Goal: Book appointment/travel/reservation

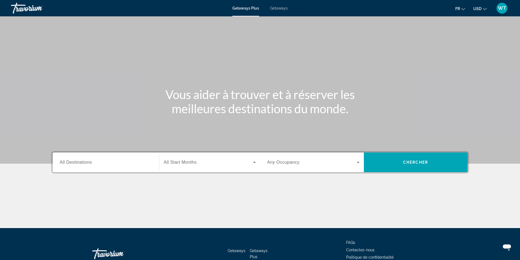
click at [80, 166] on div "Search widget" at bounding box center [106, 163] width 92 height 16
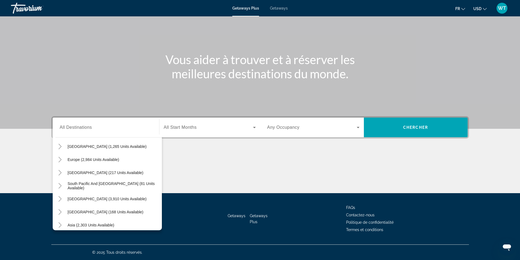
scroll to position [69, 0]
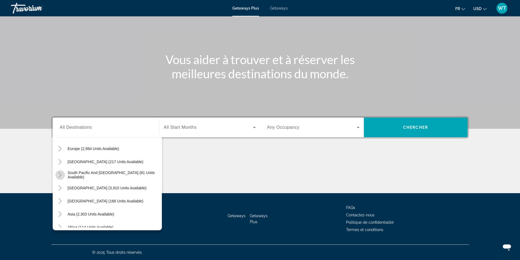
click at [61, 176] on icon "Toggle South Pacific and Oceania (81 units available)" at bounding box center [60, 174] width 3 height 5
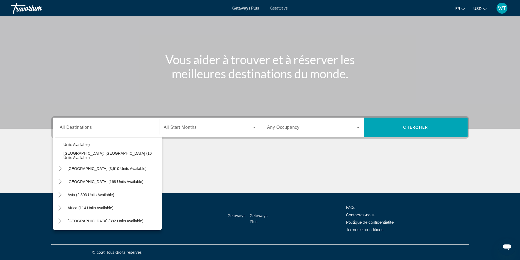
scroll to position [104, 0]
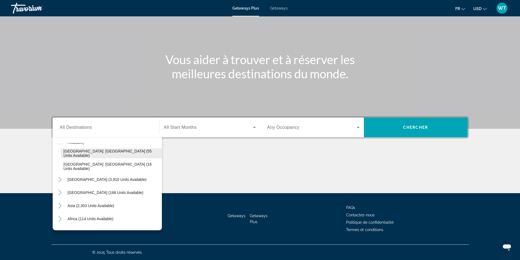
click at [140, 152] on span "[GEOGRAPHIC_DATA]: [GEOGRAPHIC_DATA] (55 units available)" at bounding box center [112, 153] width 96 height 9
type input "**********"
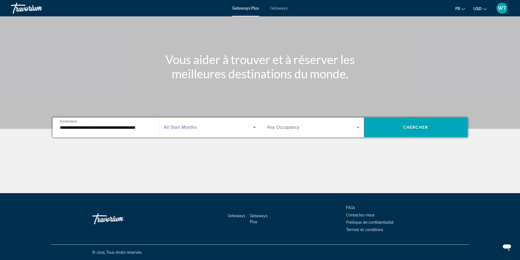
click at [255, 129] on icon "Search widget" at bounding box center [254, 127] width 7 height 7
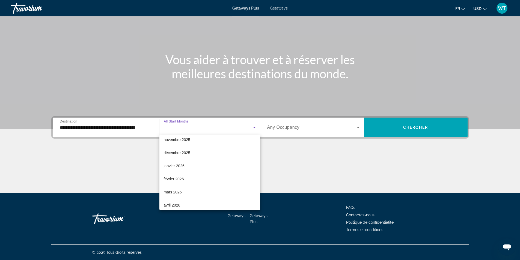
scroll to position [46, 0]
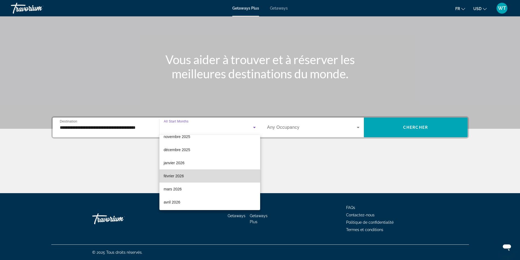
click at [219, 175] on mat-option "février 2026" at bounding box center [210, 176] width 101 height 13
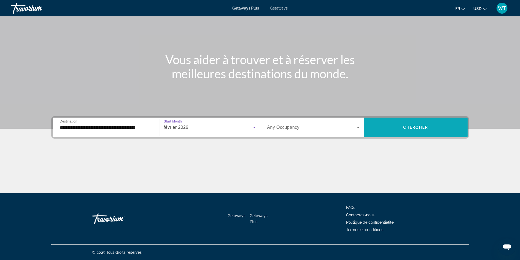
click at [414, 128] on span "Chercher" at bounding box center [415, 127] width 25 height 4
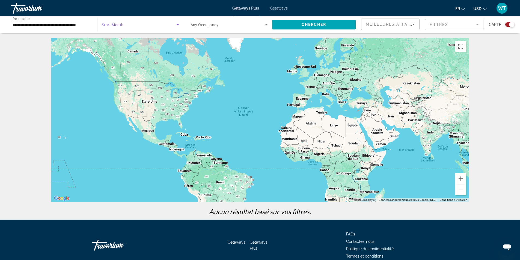
click at [178, 23] on icon "Search widget" at bounding box center [178, 24] width 7 height 7
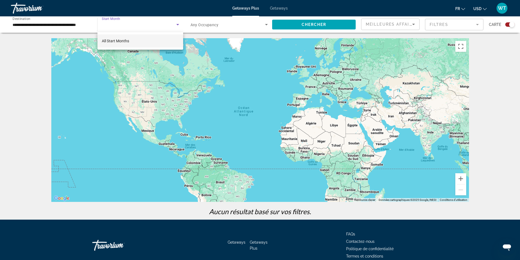
click at [158, 44] on mat-option "All Start Months" at bounding box center [141, 40] width 86 height 13
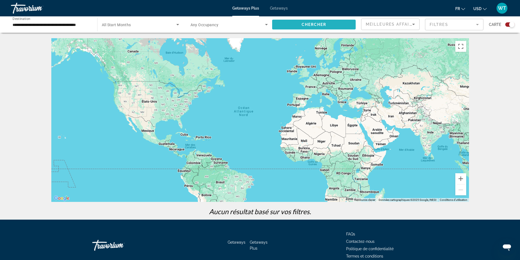
click at [317, 27] on span "Search widget" at bounding box center [314, 24] width 84 height 13
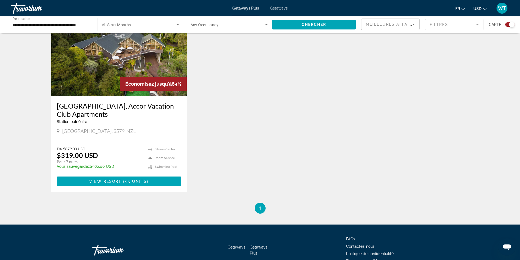
scroll to position [204, 0]
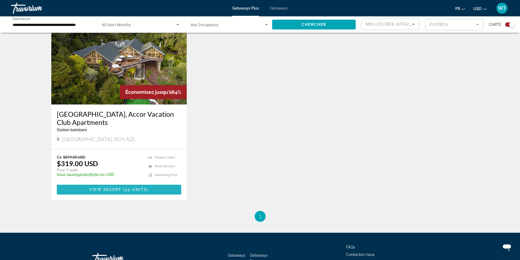
click at [125, 191] on span "( 55 units )" at bounding box center [135, 190] width 27 height 4
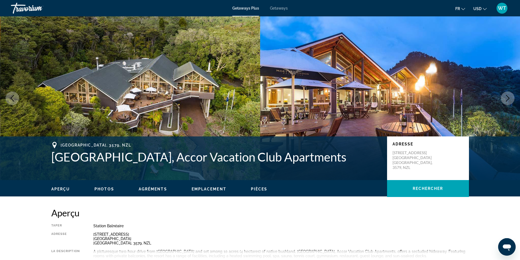
click at [509, 97] on icon "Next image" at bounding box center [508, 98] width 7 height 7
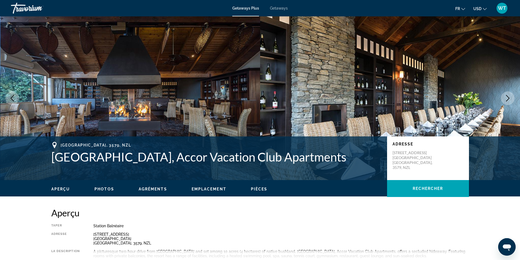
click at [509, 97] on icon "Next image" at bounding box center [508, 98] width 7 height 7
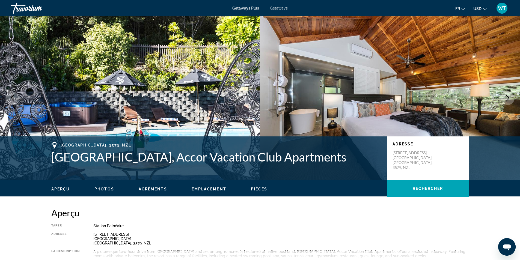
click at [509, 97] on icon "Next image" at bounding box center [508, 98] width 7 height 7
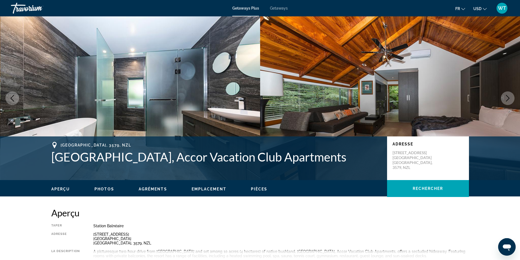
click at [507, 96] on icon "Next image" at bounding box center [508, 98] width 4 height 7
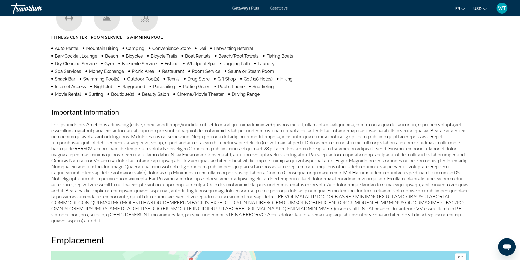
scroll to position [683, 0]
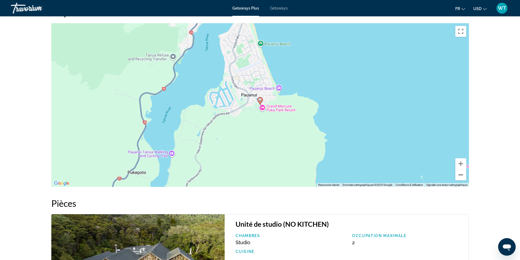
click at [460, 173] on button "Zoom arrière" at bounding box center [461, 175] width 11 height 11
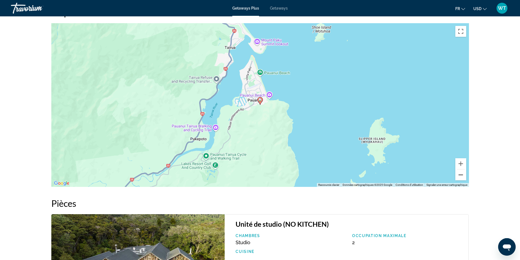
click at [460, 173] on button "Zoom arrière" at bounding box center [461, 175] width 11 height 11
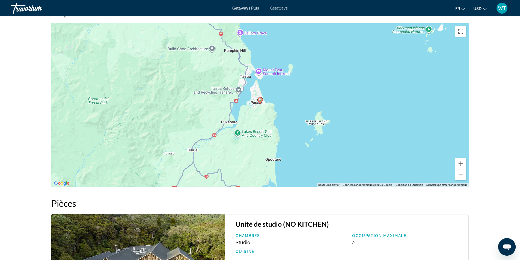
click at [460, 173] on button "Zoom arrière" at bounding box center [461, 175] width 11 height 11
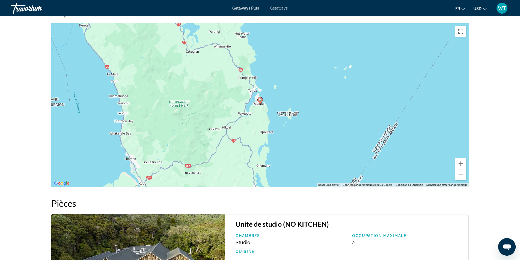
click at [460, 173] on button "Zoom arrière" at bounding box center [461, 175] width 11 height 11
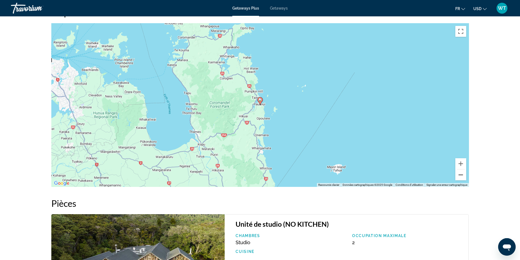
click at [460, 173] on button "Zoom arrière" at bounding box center [461, 175] width 11 height 11
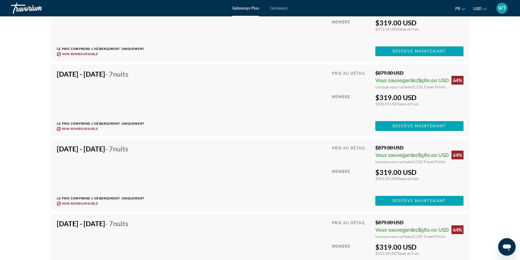
scroll to position [1056, 0]
